Goal: Task Accomplishment & Management: Use online tool/utility

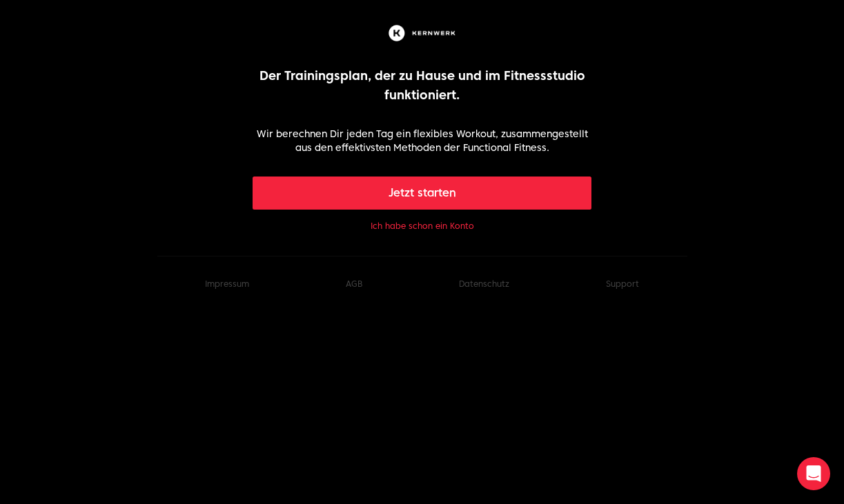
click at [413, 224] on button "Ich habe schon ein Konto" at bounding box center [421, 226] width 103 height 11
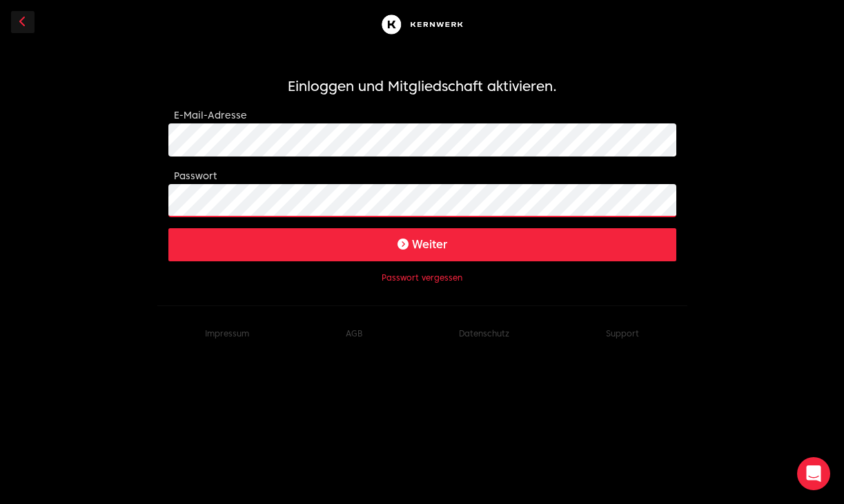
click at [422, 244] on button "Weiter" at bounding box center [422, 244] width 508 height 33
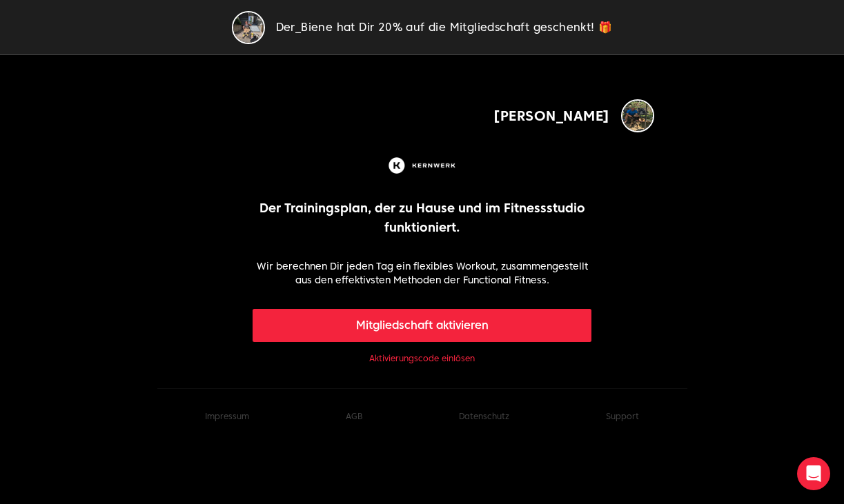
click at [424, 360] on link "Aktivierungscode einlösen" at bounding box center [422, 358] width 106 height 11
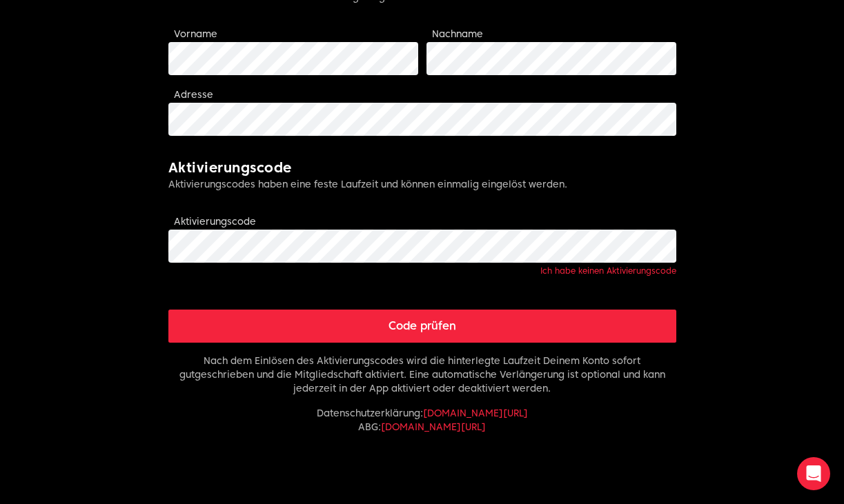
scroll to position [479, 0]
